Goal: Task Accomplishment & Management: Manage account settings

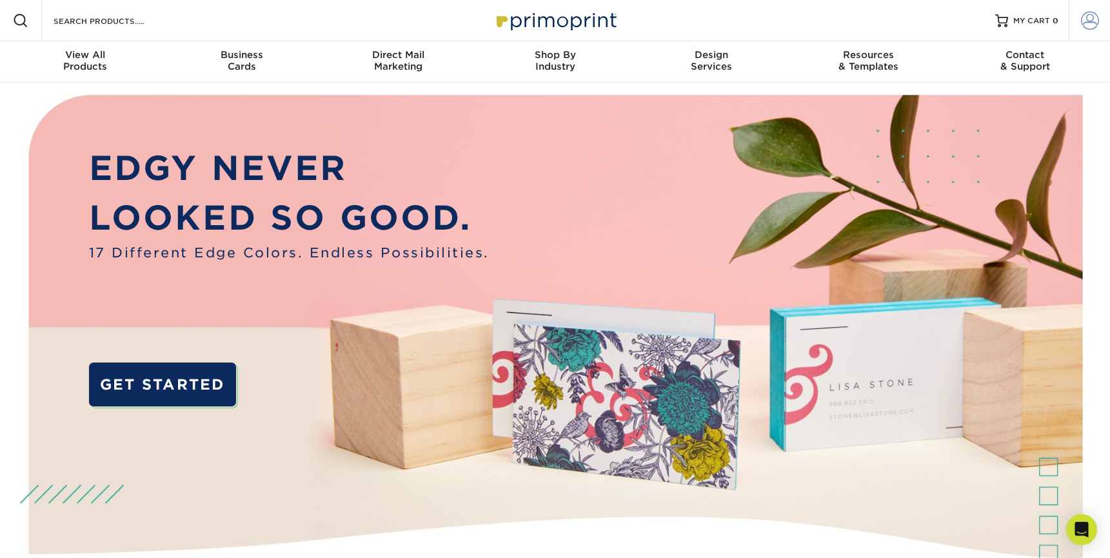
click at [1092, 23] on span at bounding box center [1090, 21] width 18 height 18
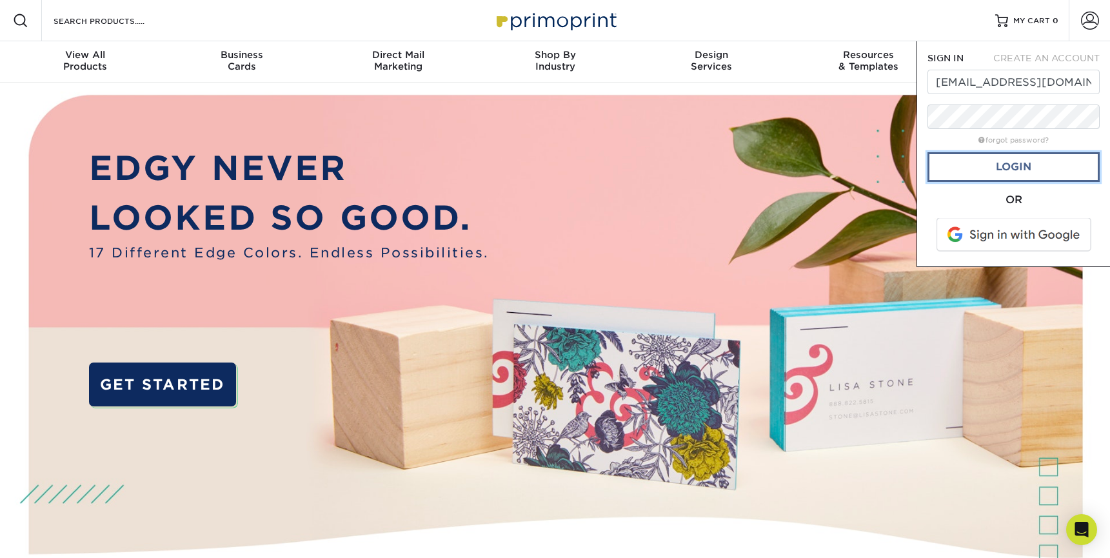
click at [1008, 158] on link "Login" at bounding box center [1013, 167] width 172 height 30
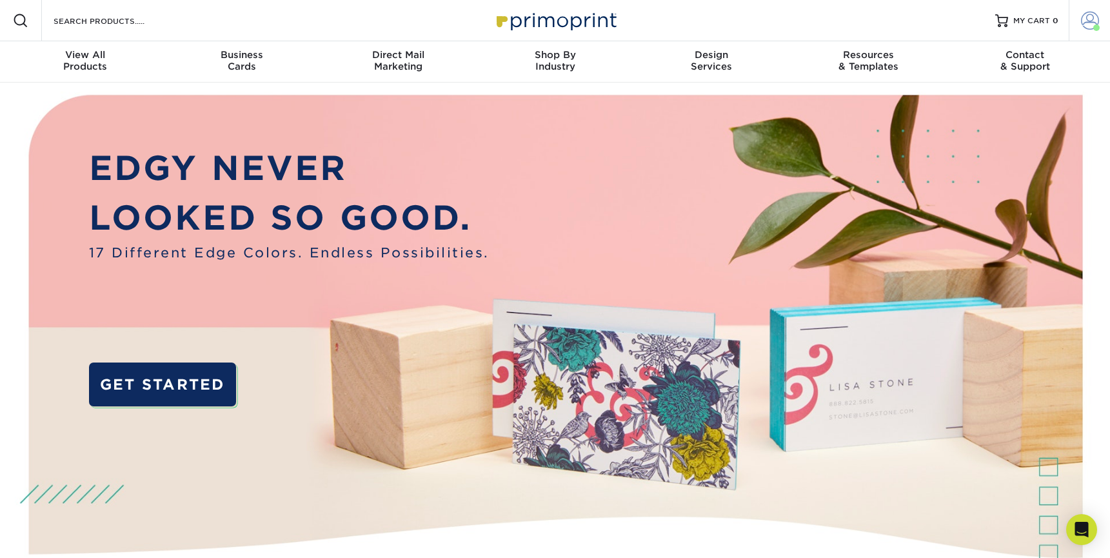
click at [1094, 19] on span at bounding box center [1090, 21] width 18 height 18
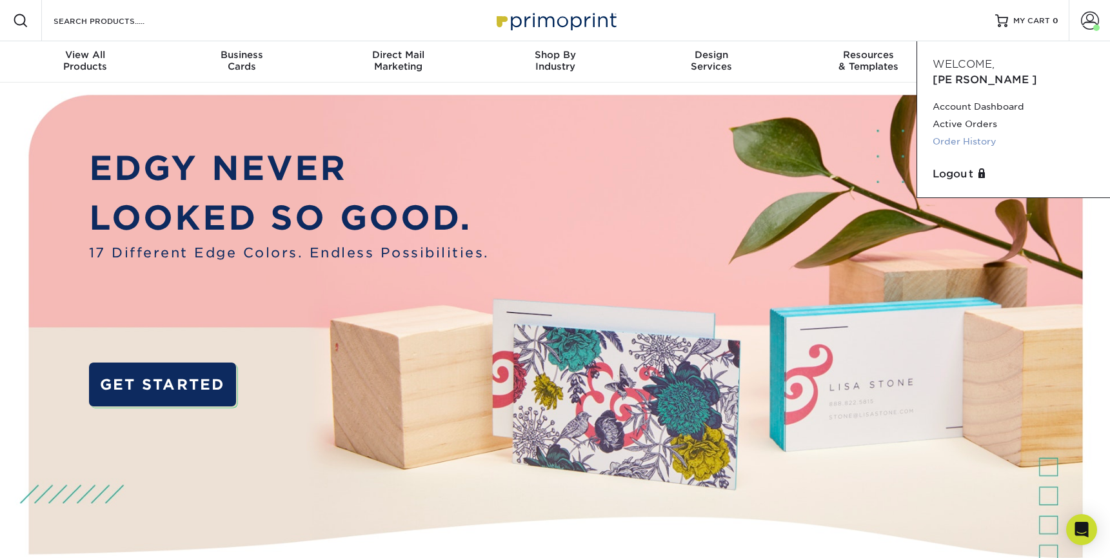
click at [977, 133] on link "Order History" at bounding box center [1013, 141] width 162 height 17
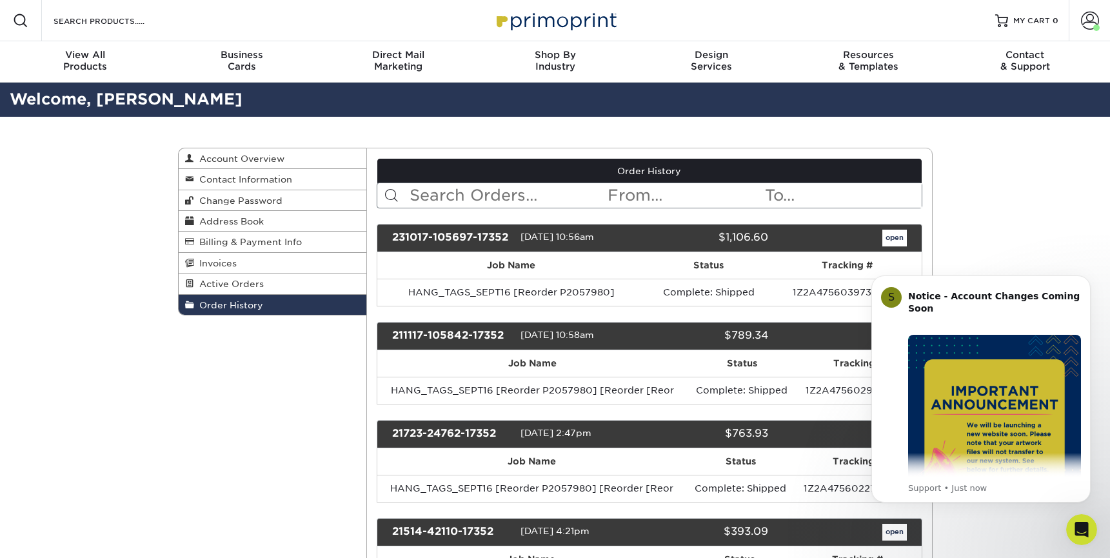
click at [885, 242] on link "open" at bounding box center [894, 238] width 25 height 17
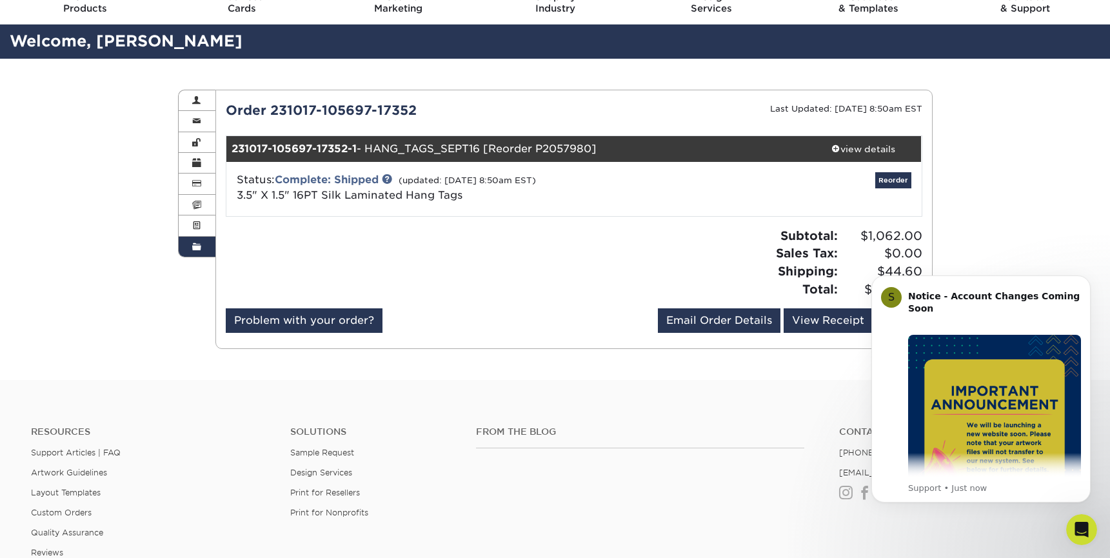
scroll to position [48, 0]
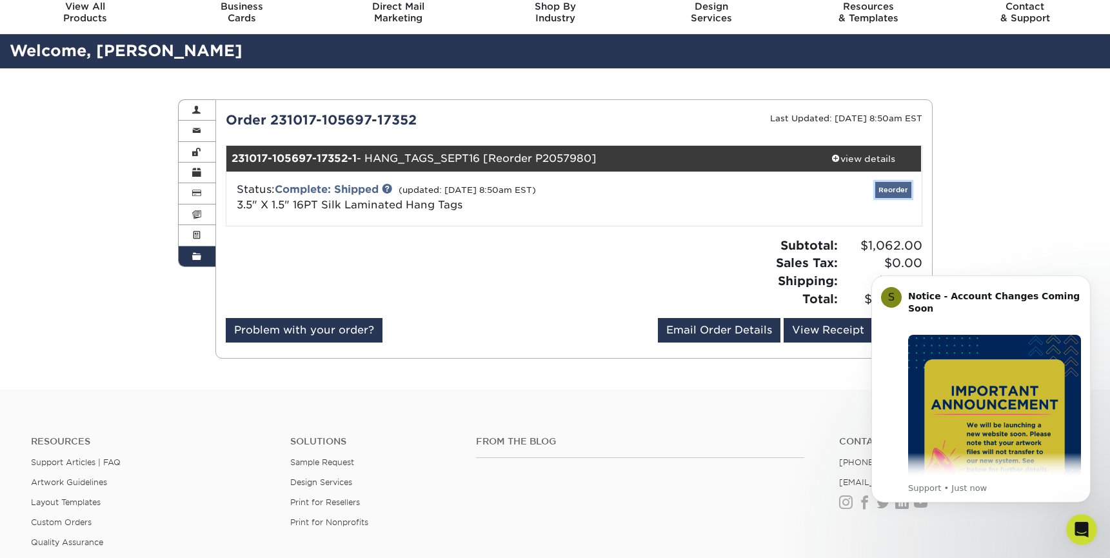
click at [893, 194] on link "Reorder" at bounding box center [893, 190] width 36 height 16
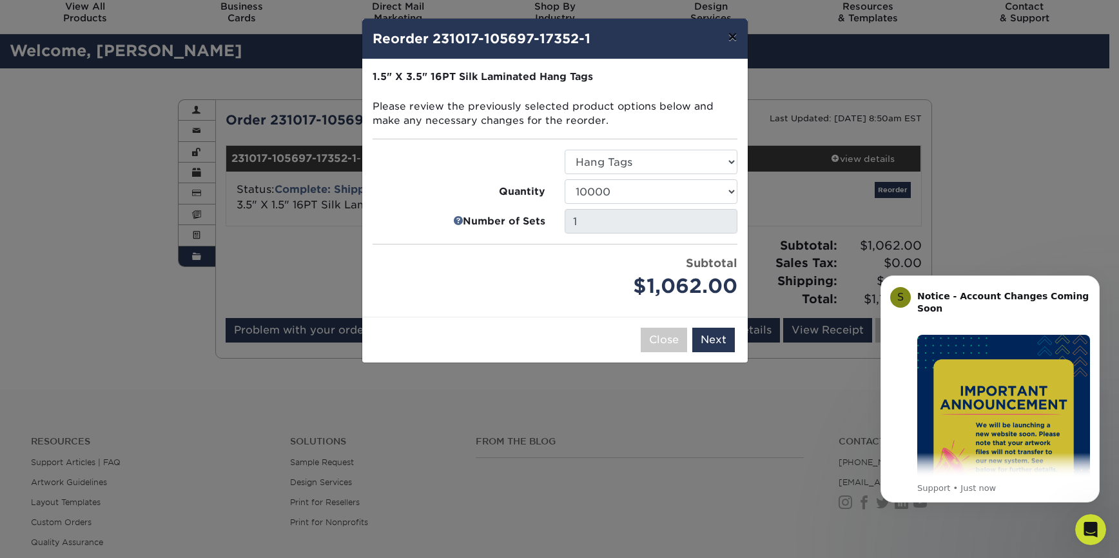
click at [730, 41] on button "×" at bounding box center [733, 37] width 30 height 36
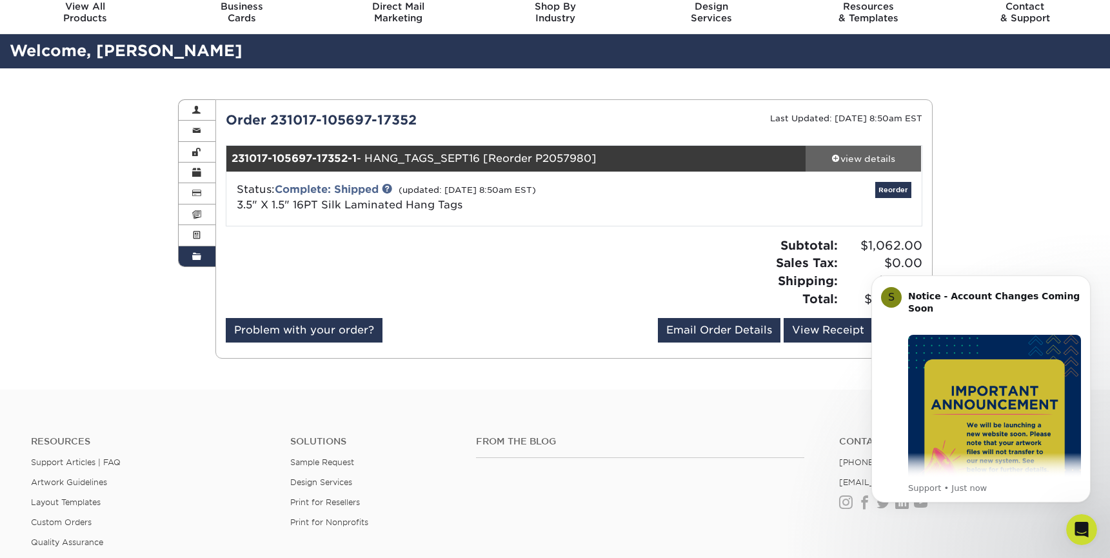
click at [878, 158] on div "view details" at bounding box center [863, 158] width 116 height 13
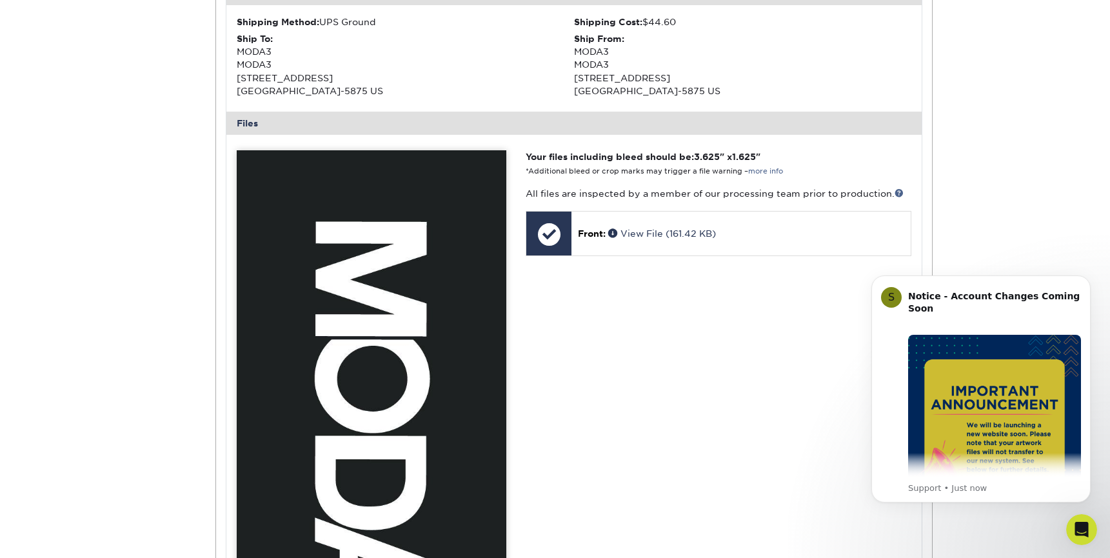
scroll to position [429, 0]
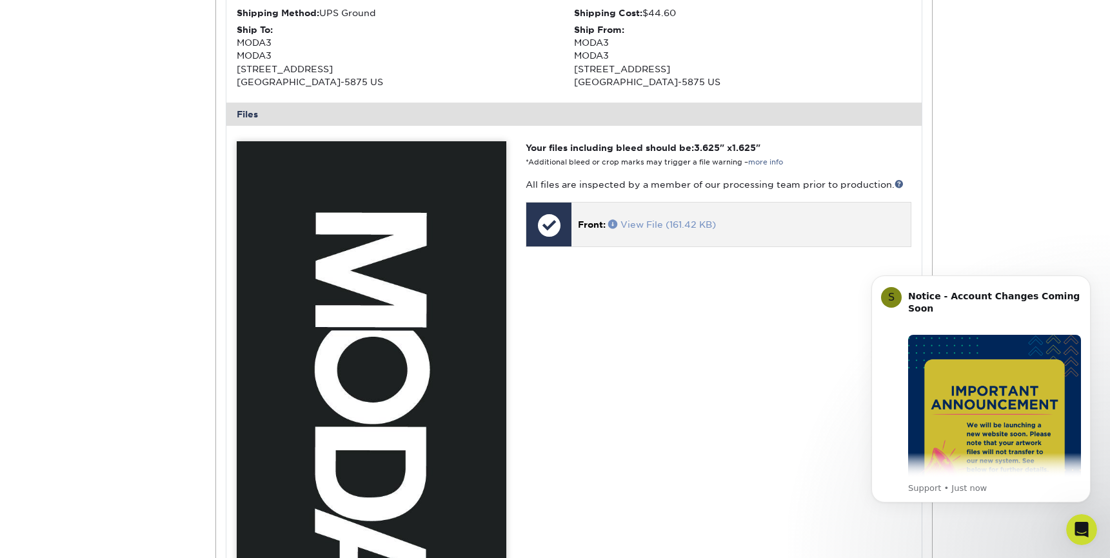
click at [633, 226] on link "View File (161.42 KB)" at bounding box center [662, 224] width 108 height 10
